Goal: Transaction & Acquisition: Obtain resource

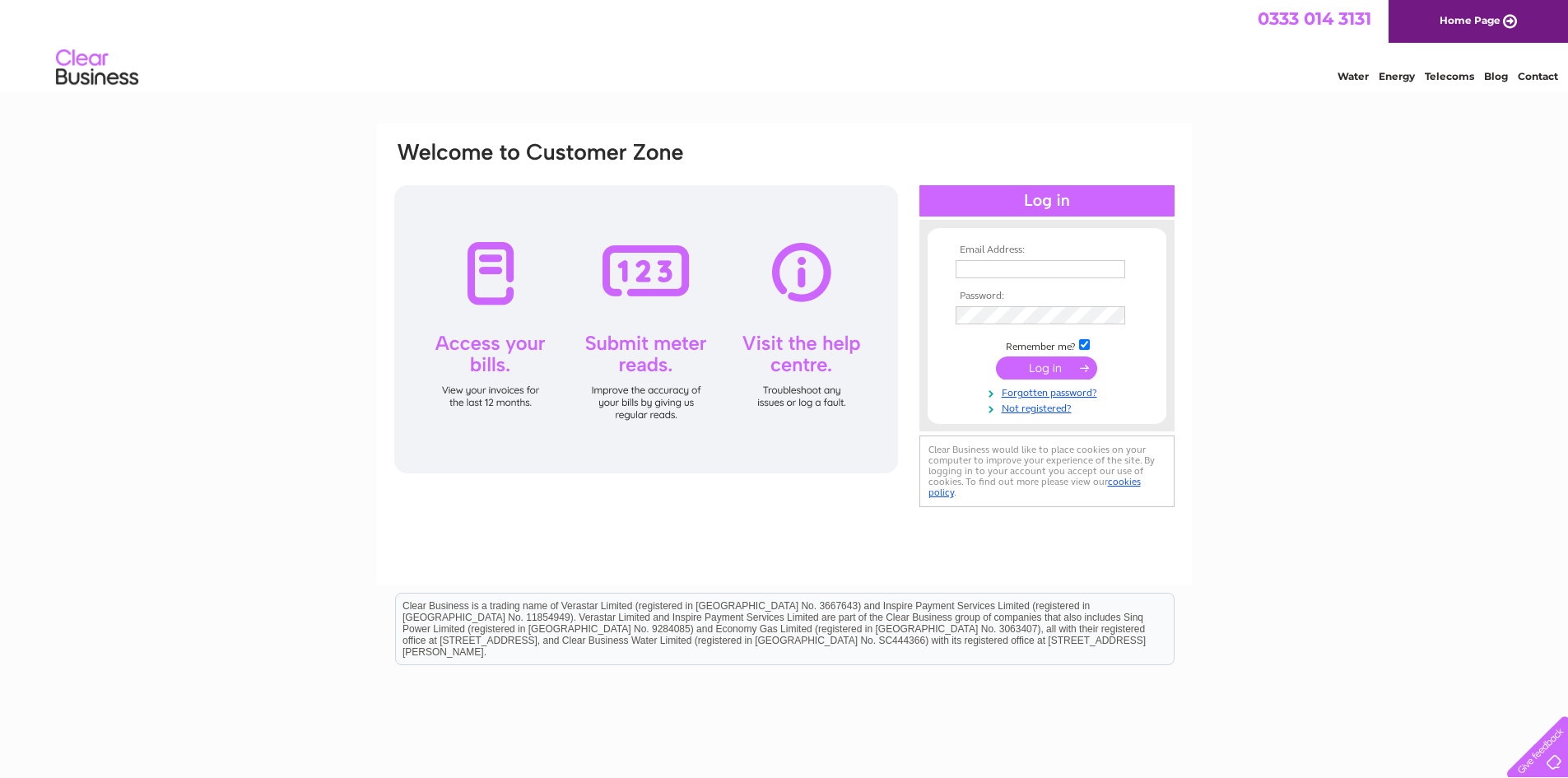
type input "maxine@capscases.co.uk"
click at [1028, 370] on input "submit" at bounding box center [1047, 368] width 101 height 23
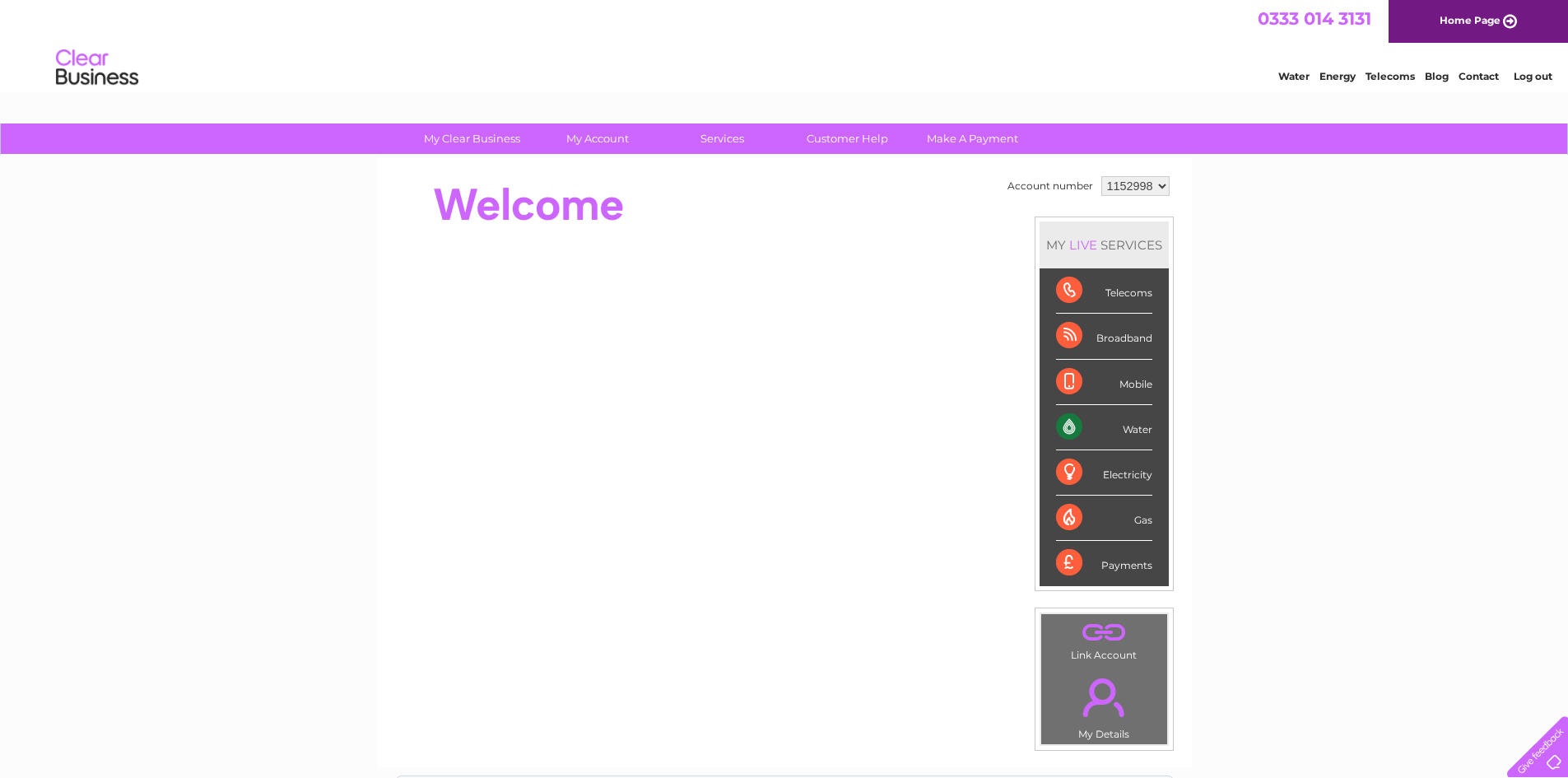
click at [1122, 427] on div "Water" at bounding box center [1104, 428] width 97 height 45
click at [1120, 701] on link "." at bounding box center [1104, 697] width 118 height 58
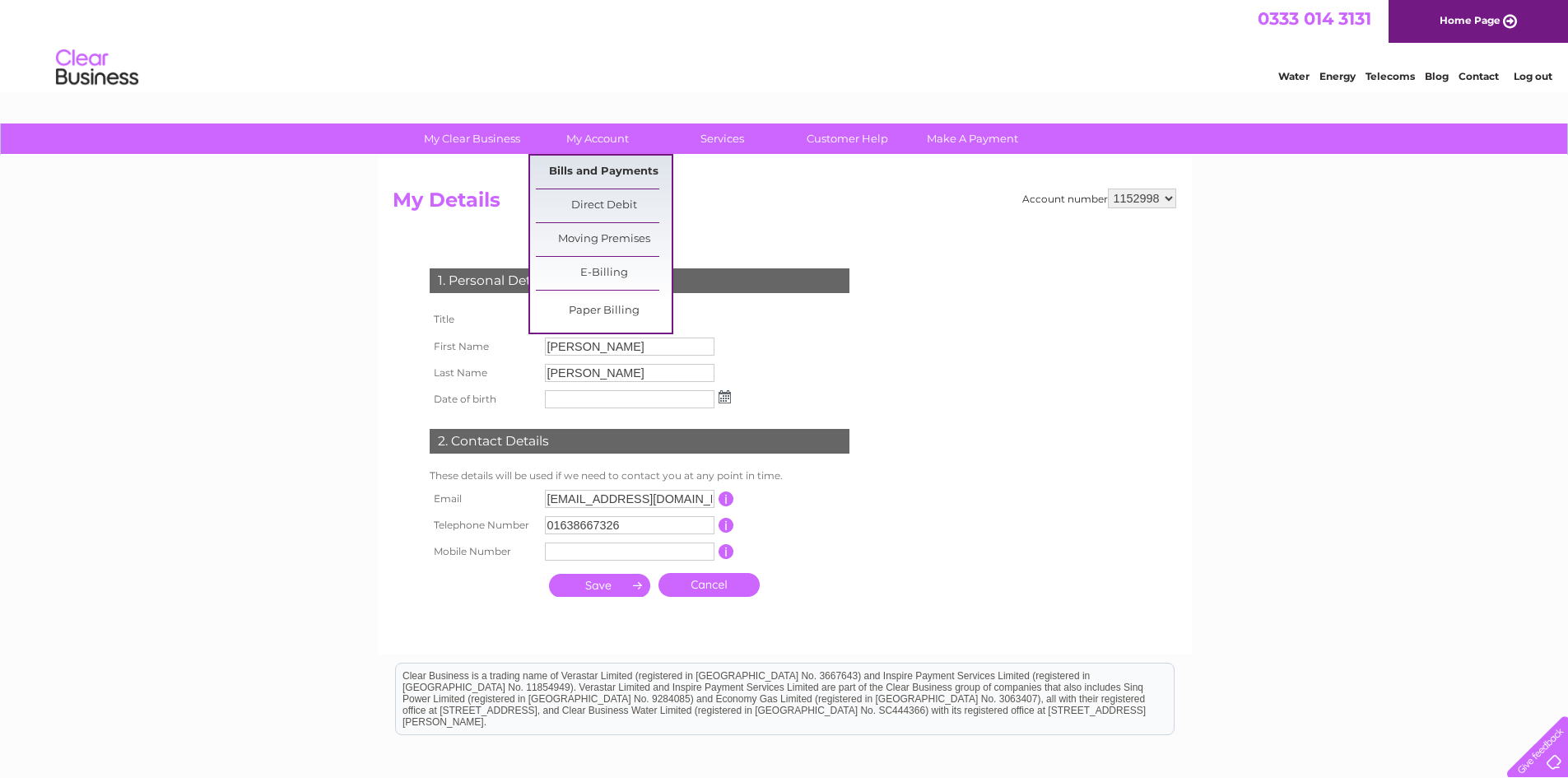
click at [606, 169] on link "Bills and Payments" at bounding box center [603, 171] width 136 height 33
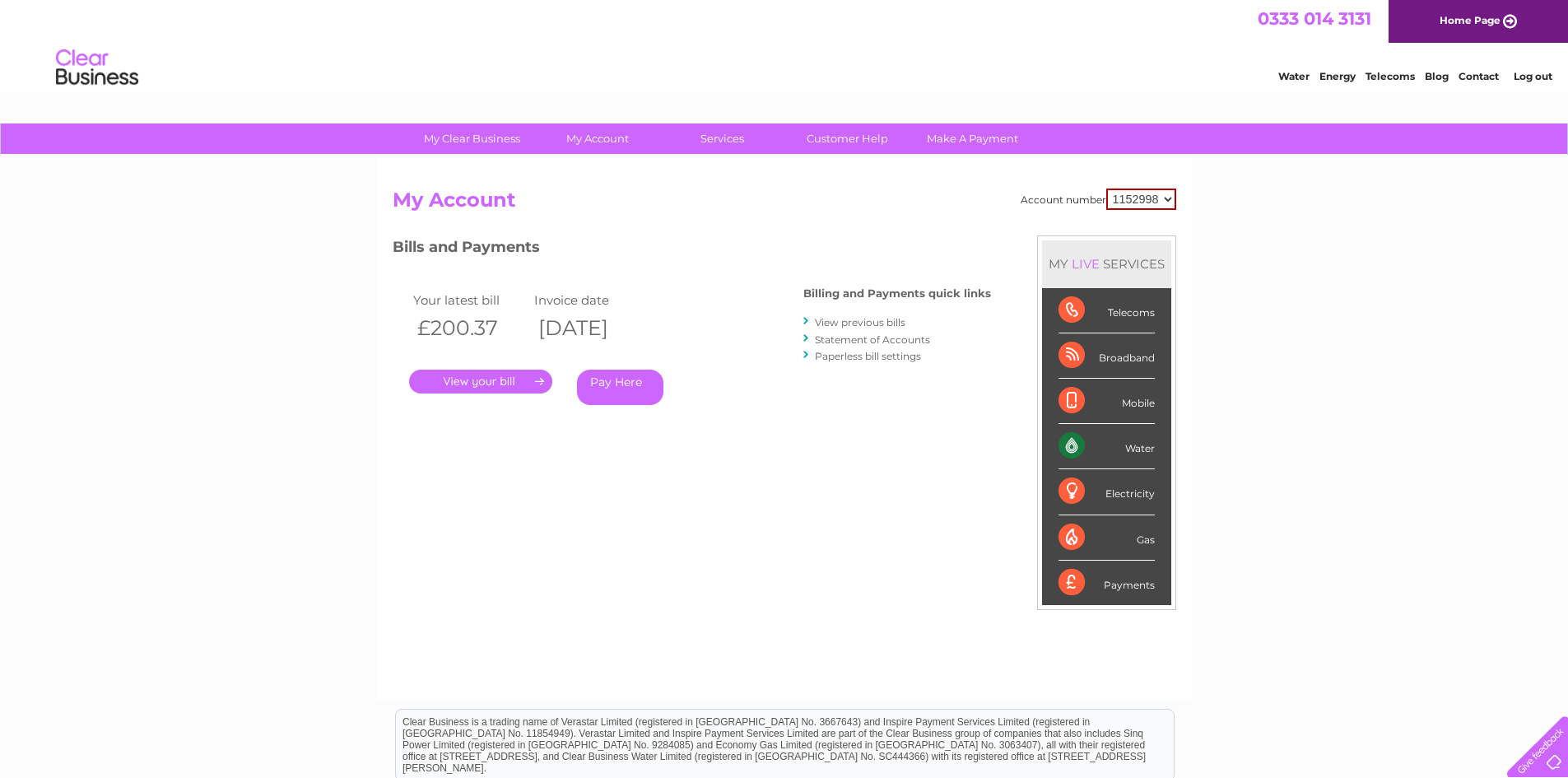
click at [480, 381] on link "." at bounding box center [481, 381] width 144 height 24
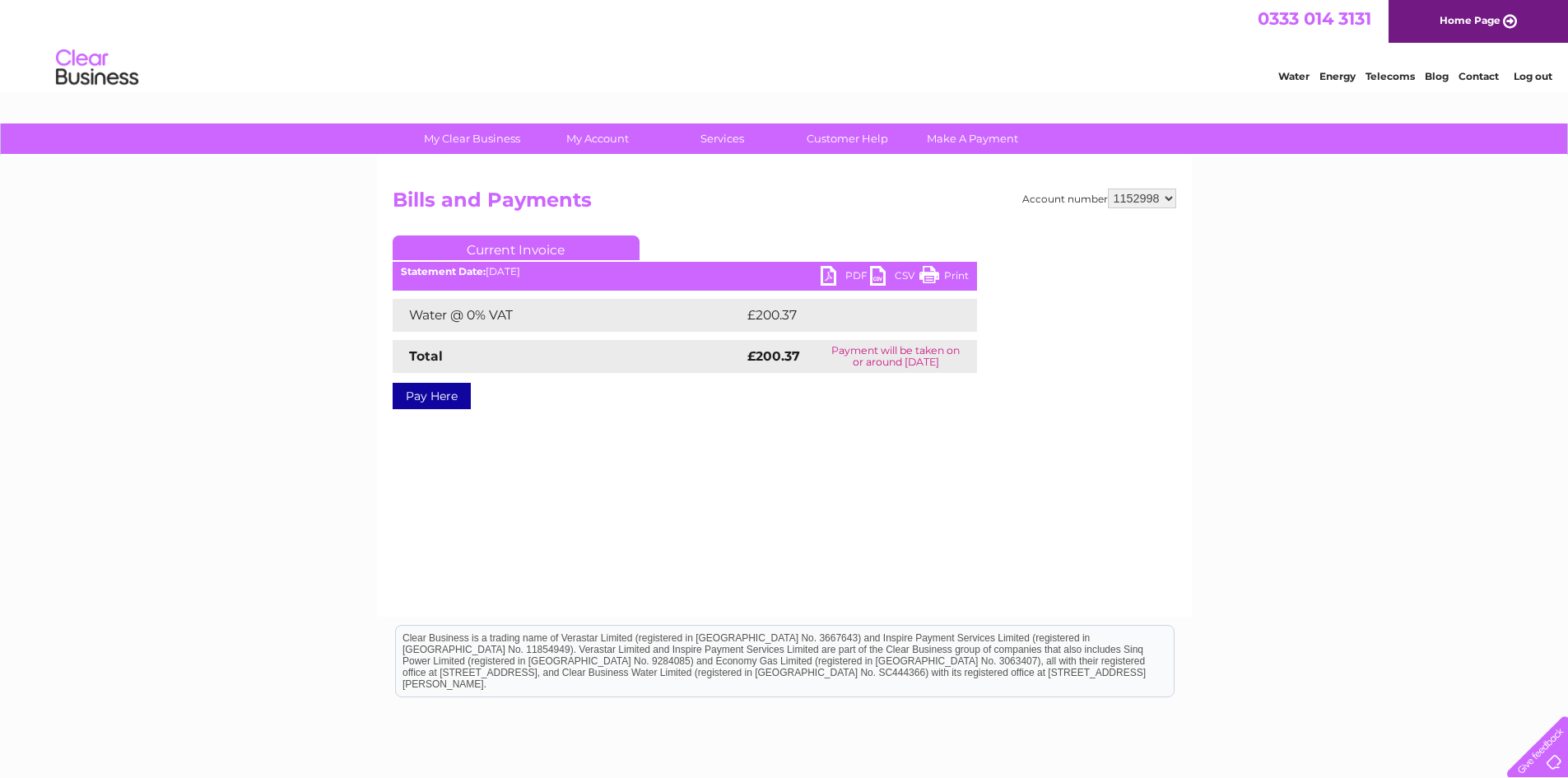
click at [844, 272] on link "PDF" at bounding box center [846, 278] width 50 height 24
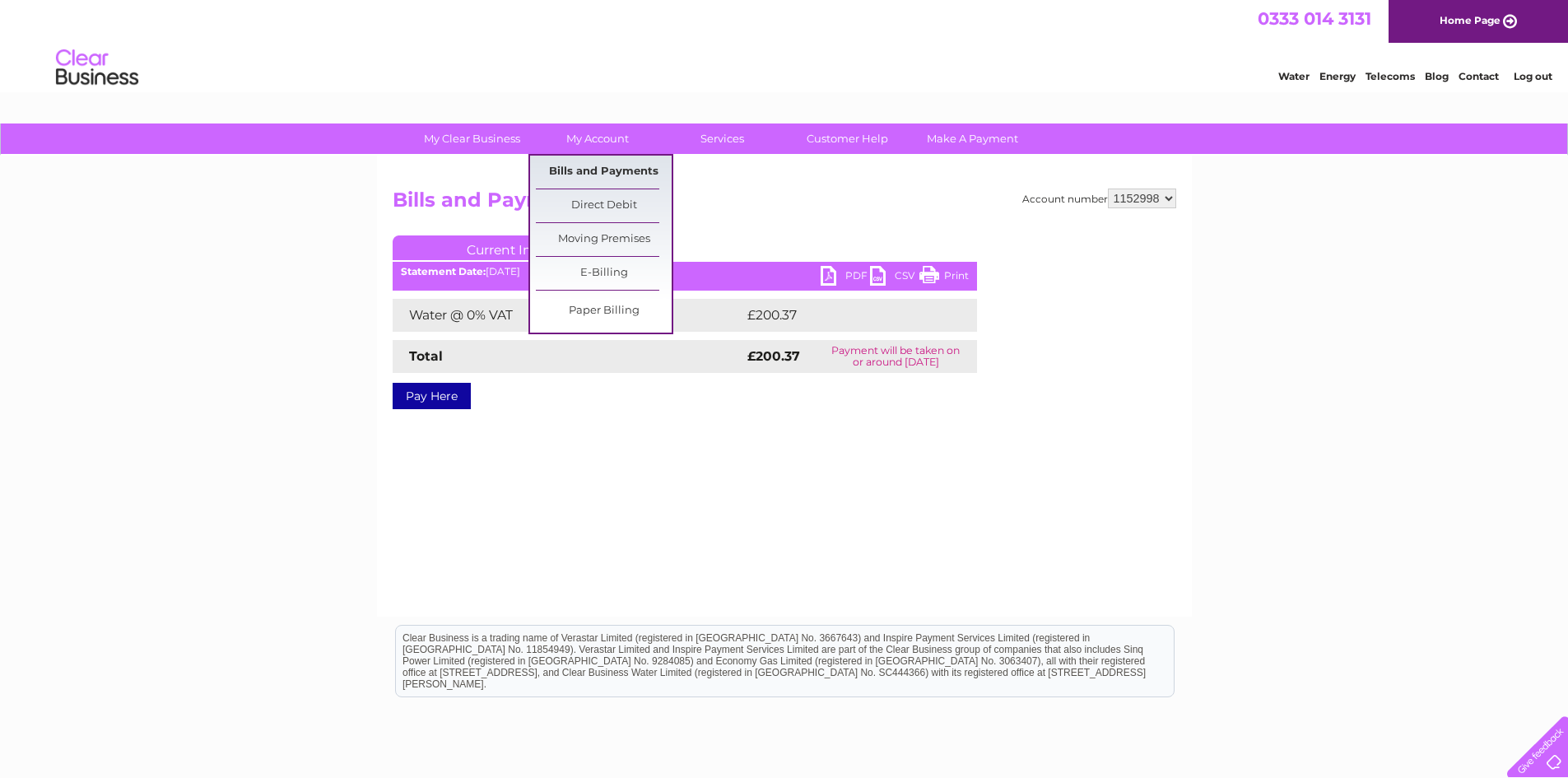
click at [584, 171] on link "Bills and Payments" at bounding box center [603, 171] width 136 height 33
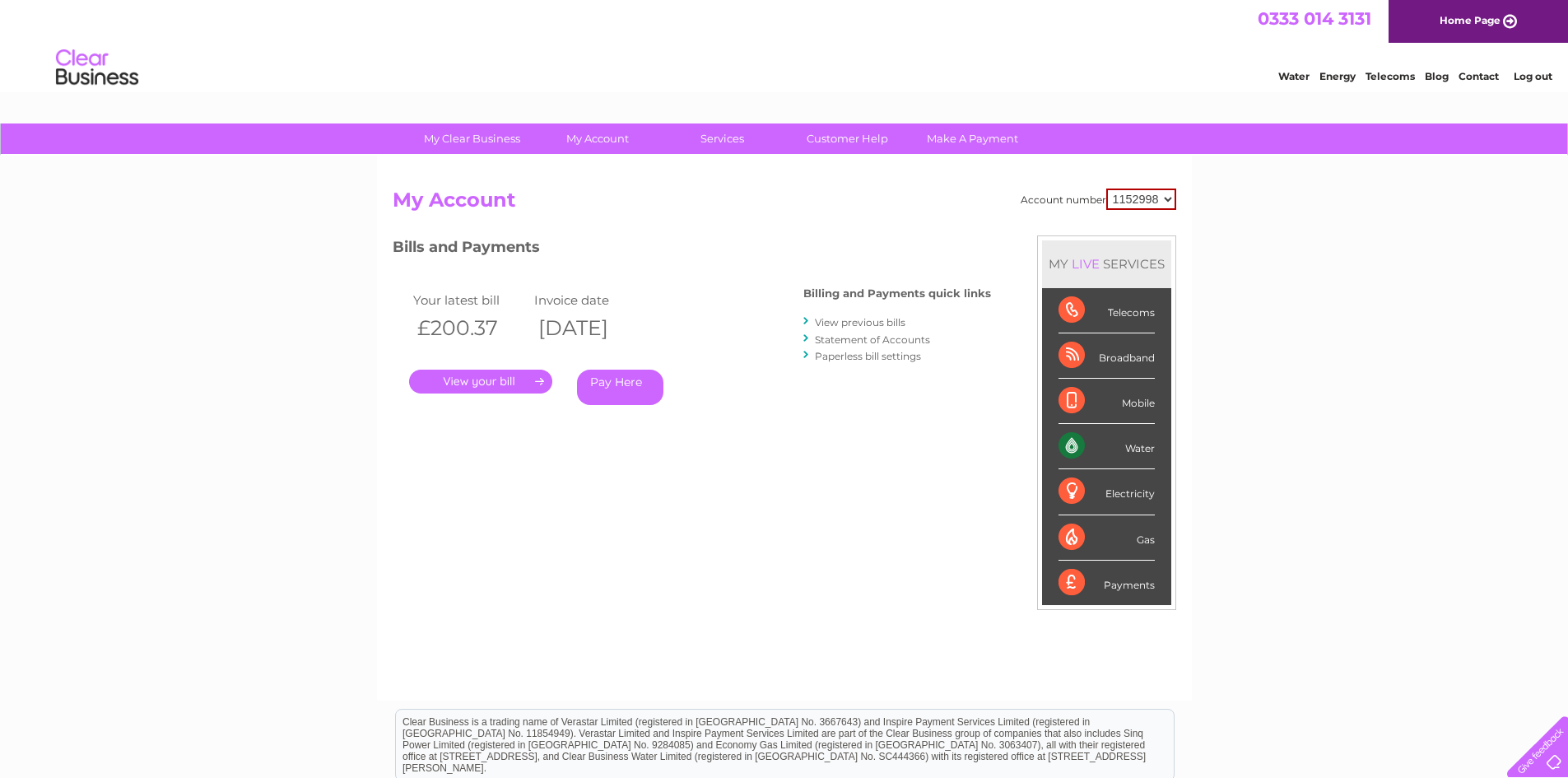
click at [851, 320] on link "View previous bills" at bounding box center [860, 322] width 90 height 12
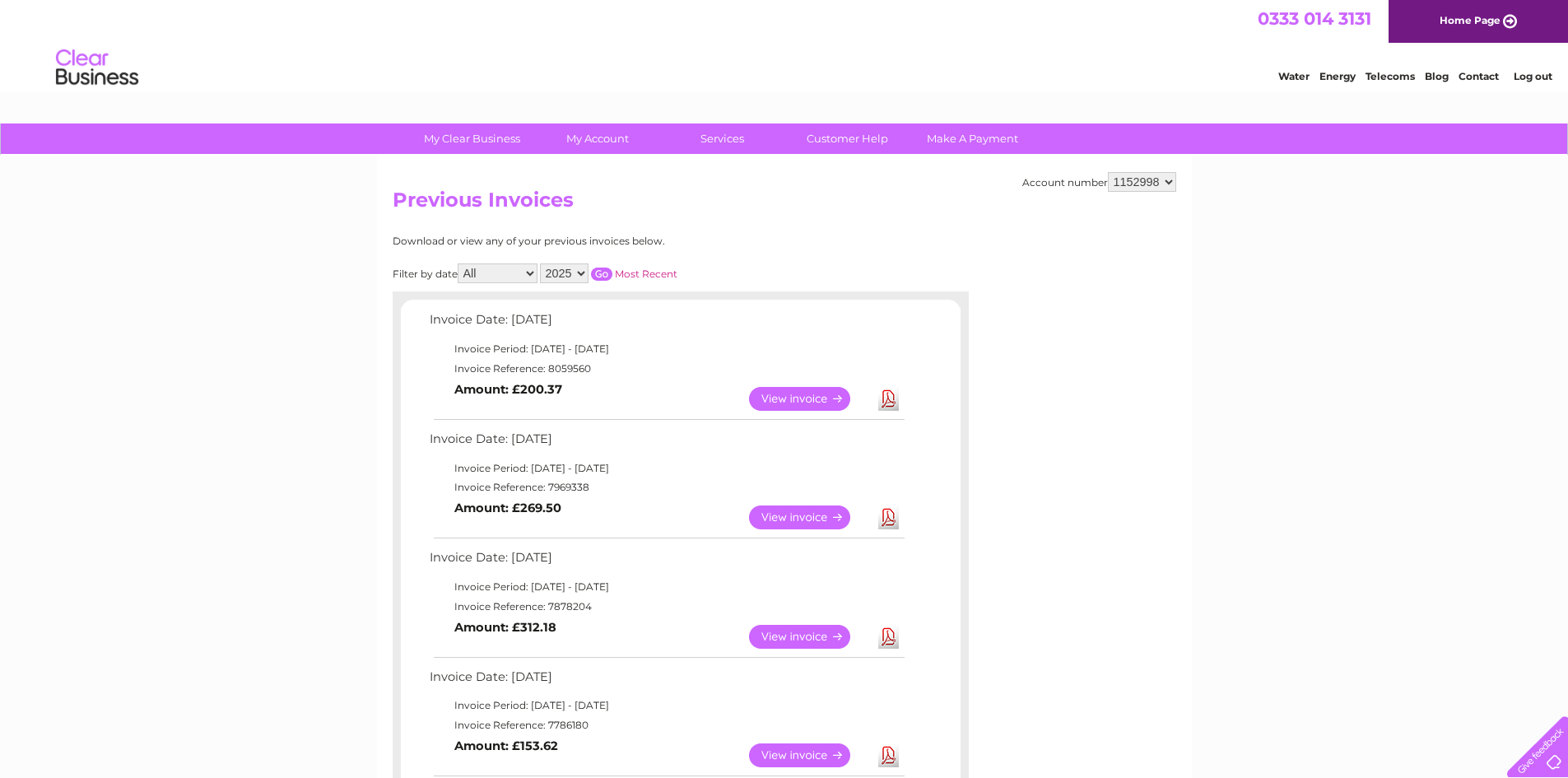
click at [792, 512] on link "View" at bounding box center [810, 517] width 121 height 24
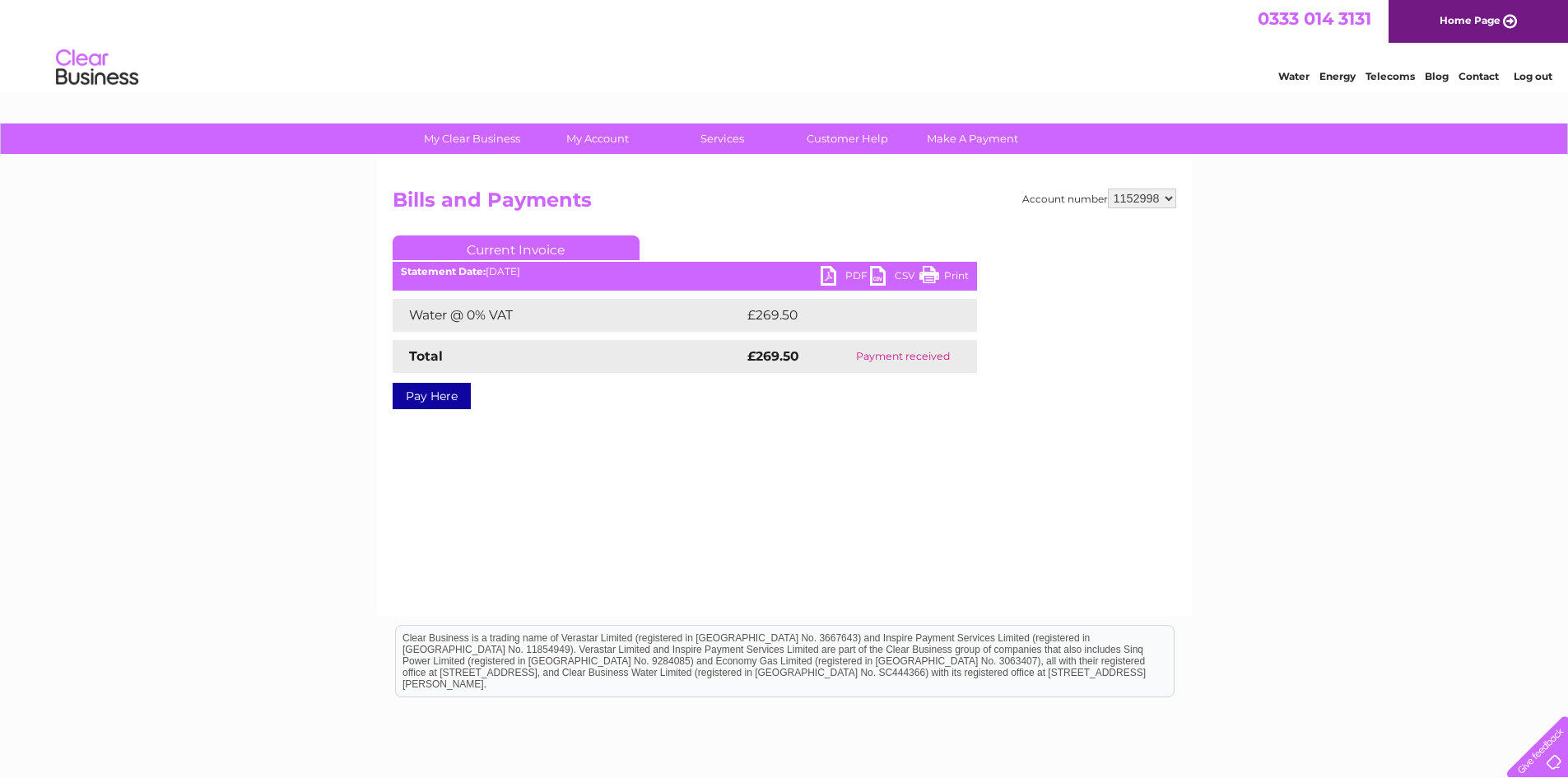
click at [833, 269] on link "PDF" at bounding box center [846, 278] width 50 height 24
click at [843, 271] on link "PDF" at bounding box center [846, 278] width 50 height 24
click at [827, 270] on link "PDF" at bounding box center [846, 278] width 50 height 24
click at [960, 270] on link "Print" at bounding box center [945, 278] width 50 height 24
